Goal: Task Accomplishment & Management: Manage account settings

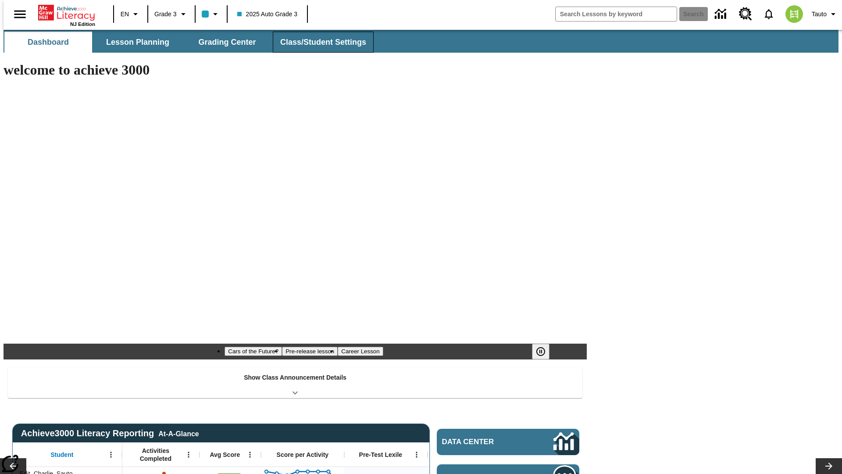
click at [318, 42] on span "Class/Student Settings" at bounding box center [323, 42] width 86 height 10
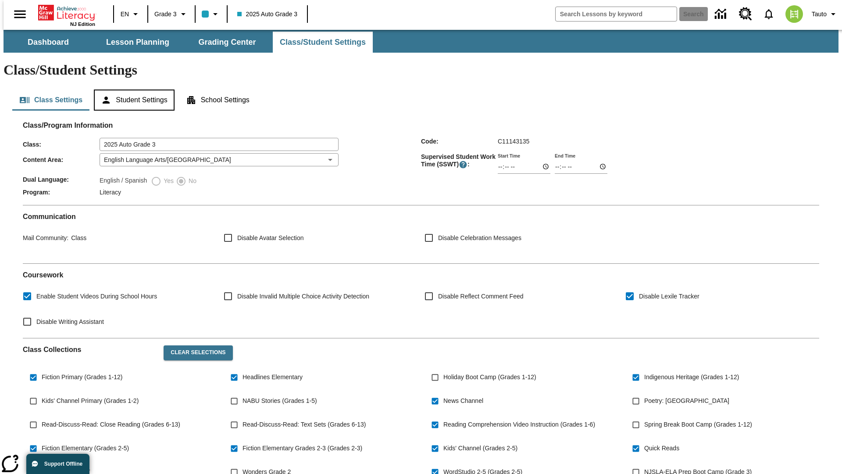
click at [132, 89] on button "Student Settings" at bounding box center [134, 99] width 80 height 21
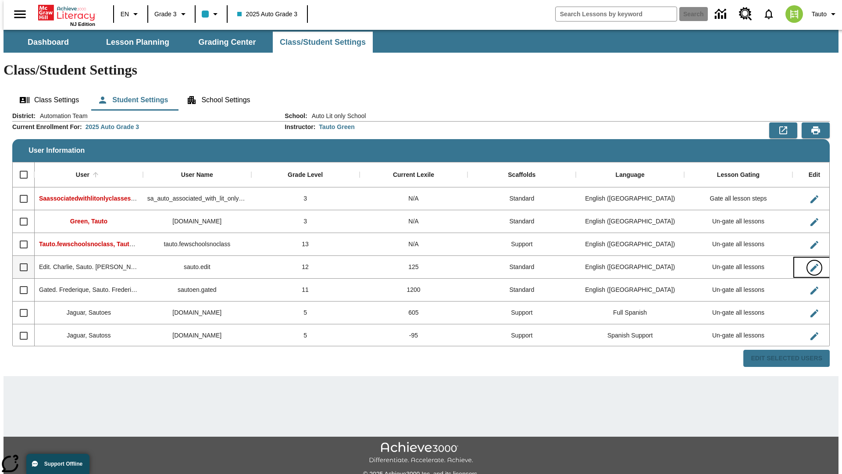
click at [810, 264] on icon "Edit User" at bounding box center [814, 268] width 8 height 8
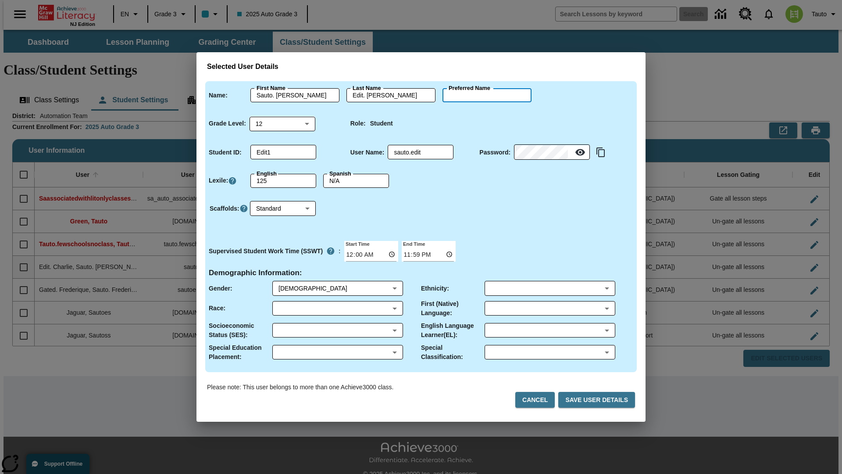
type input "[GEOGRAPHIC_DATA]"
click at [539, 400] on button "Cancel" at bounding box center [534, 400] width 39 height 16
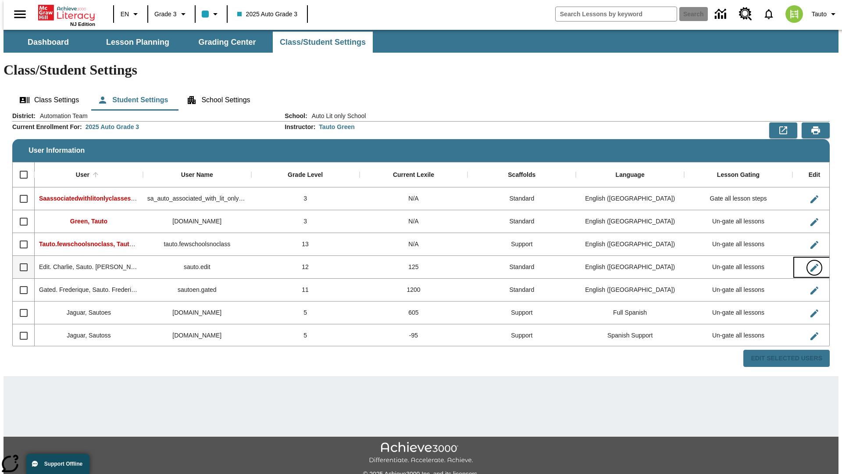
click at [810, 264] on icon "Edit User" at bounding box center [814, 268] width 8 height 8
